Goal: Go to known website: Access a specific website the user already knows

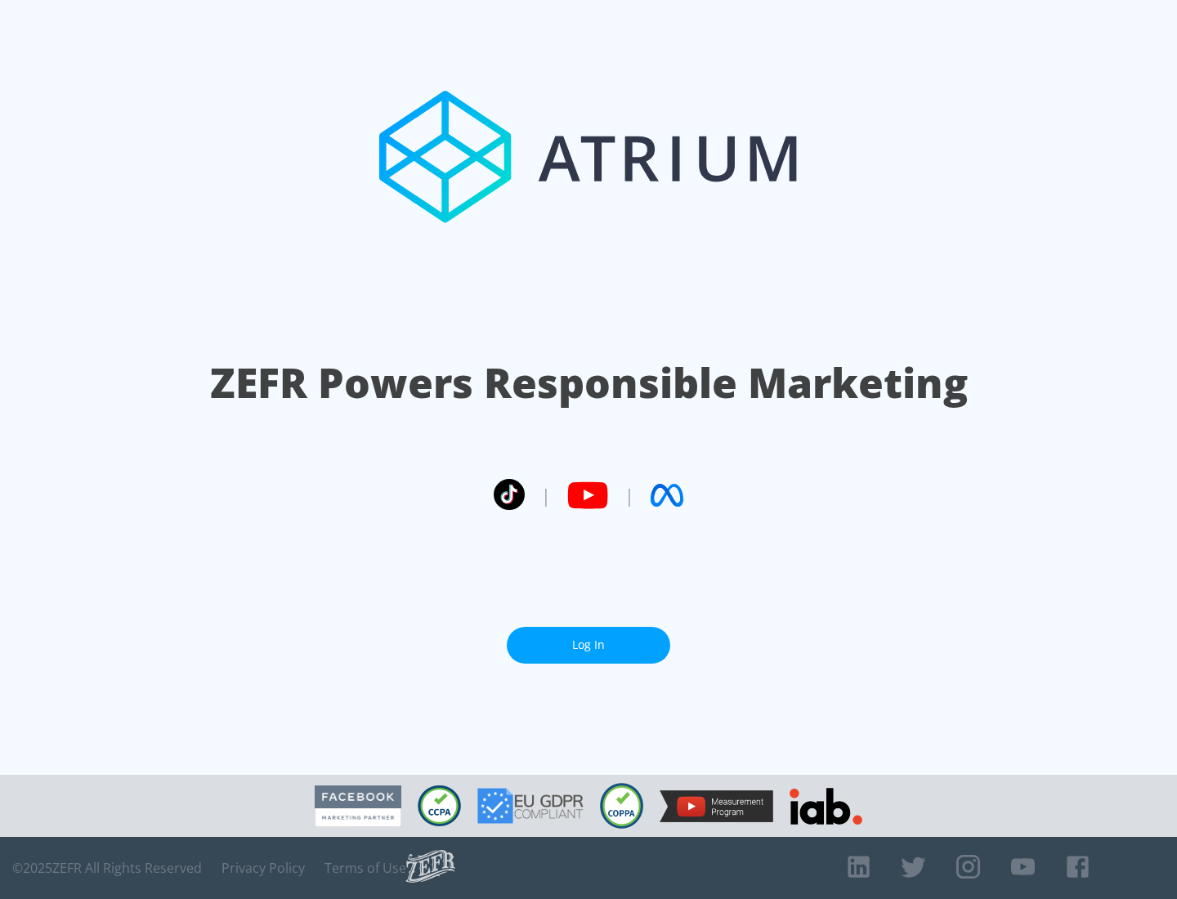
click at [589, 645] on link "Log In" at bounding box center [588, 645] width 163 height 37
